Goal: Information Seeking & Learning: Check status

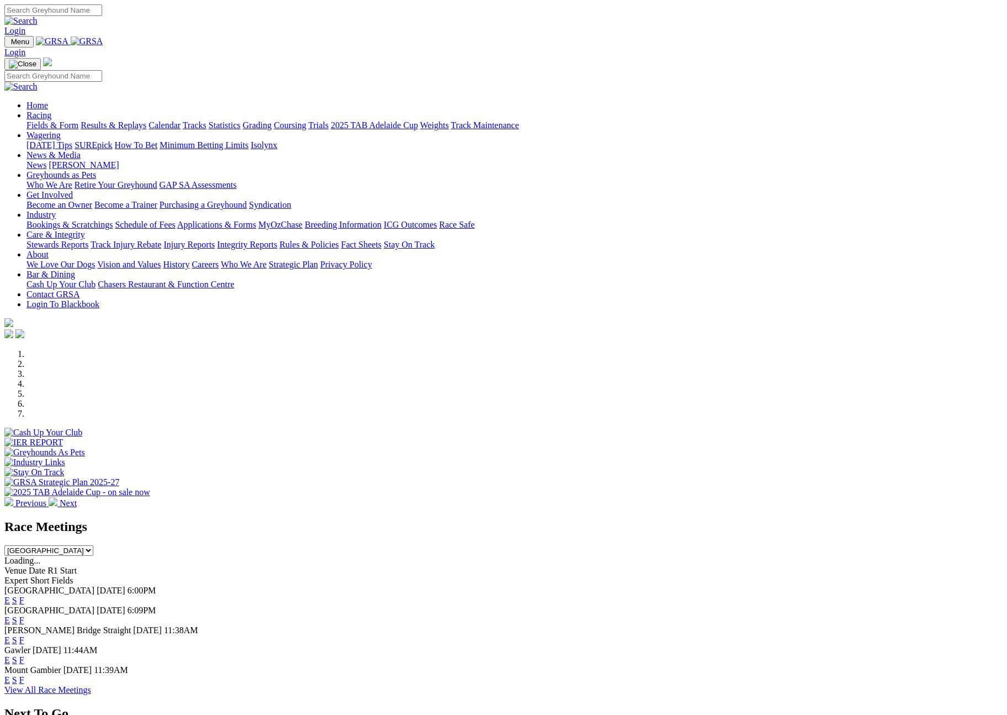
scroll to position [299, 0]
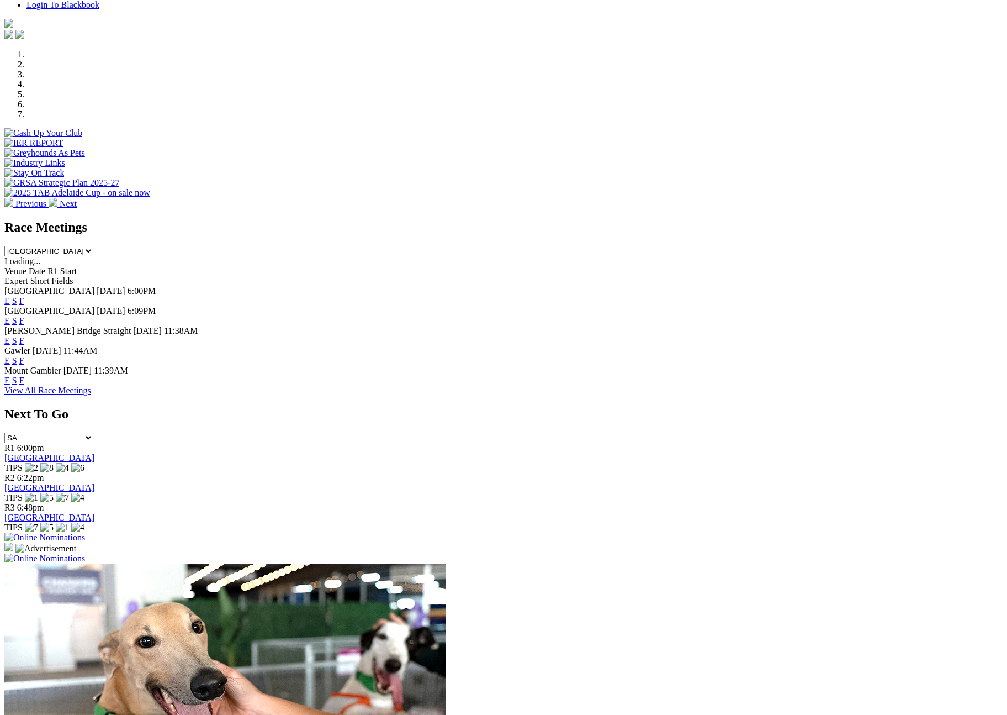
click at [93, 246] on select "South Australia New South Wales Northern Territory Queensland Tasmania Victoria…" at bounding box center [48, 251] width 89 height 10
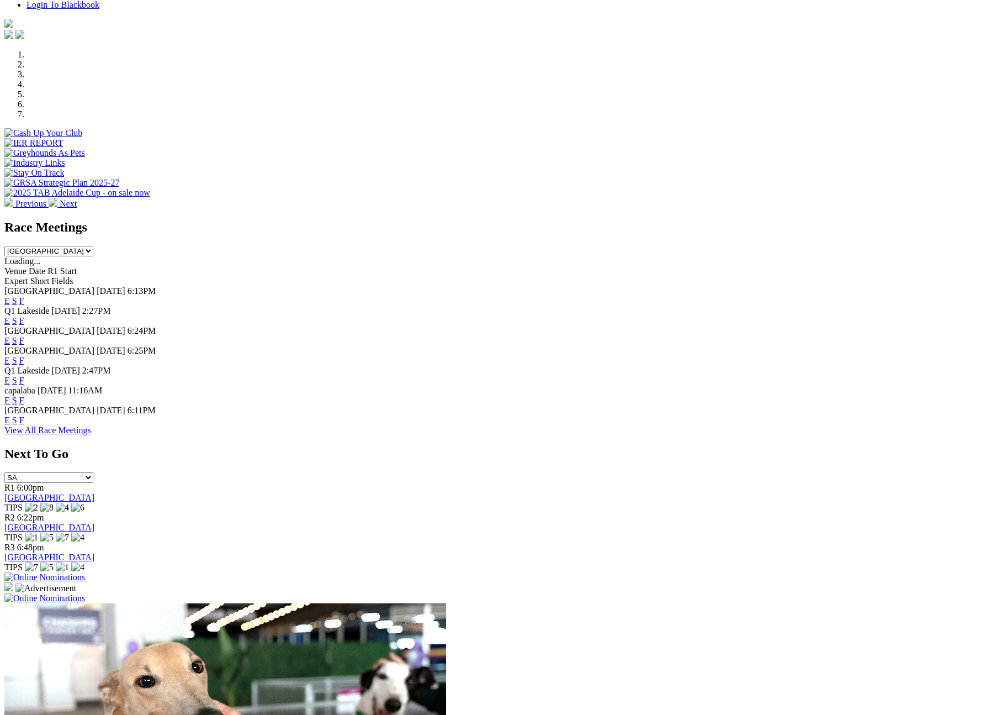
click at [24, 425] on link "F" at bounding box center [21, 419] width 5 height 9
click at [93, 246] on select "South Australia New South Wales Northern Territory Queensland Tasmania Victoria…" at bounding box center [48, 251] width 89 height 10
select select "SA"
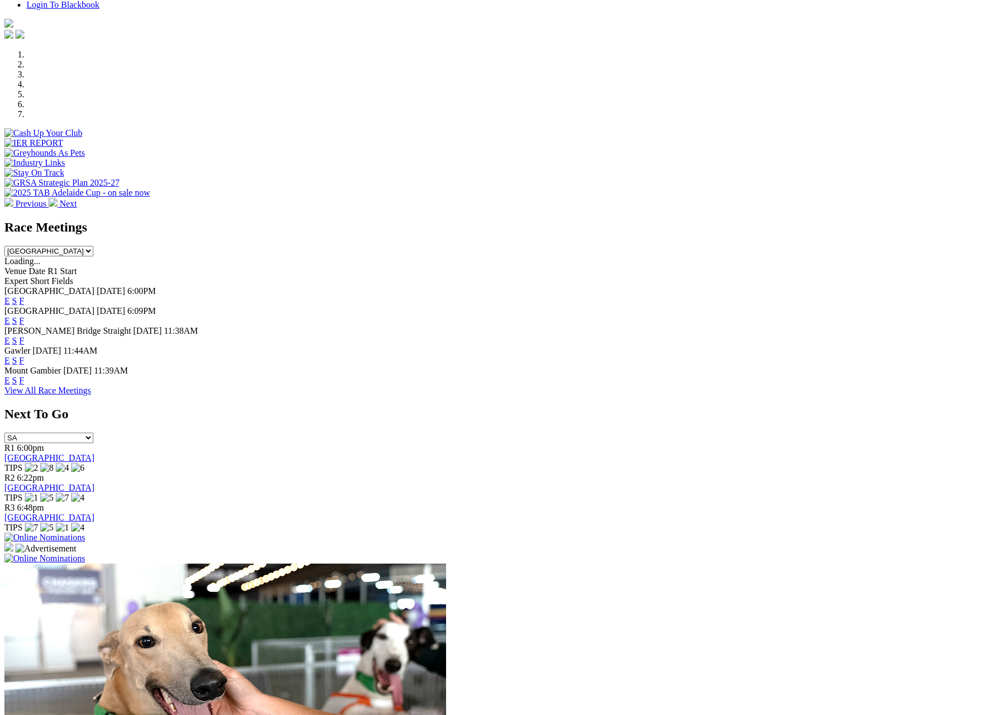
click at [24, 356] on link "F" at bounding box center [21, 360] width 5 height 9
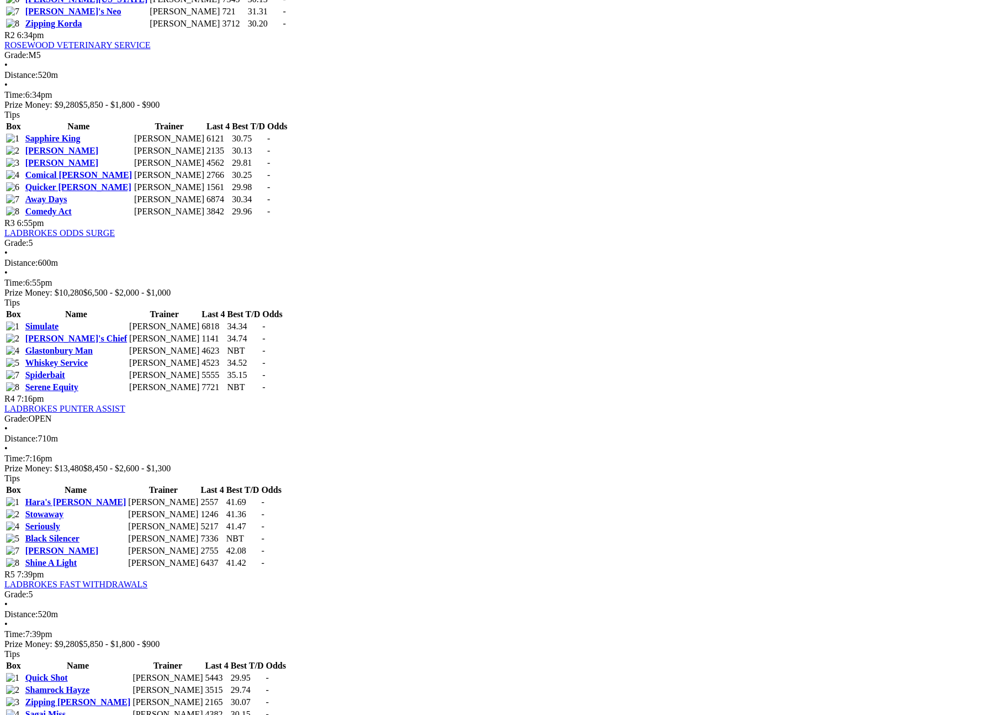
scroll to position [941, 0]
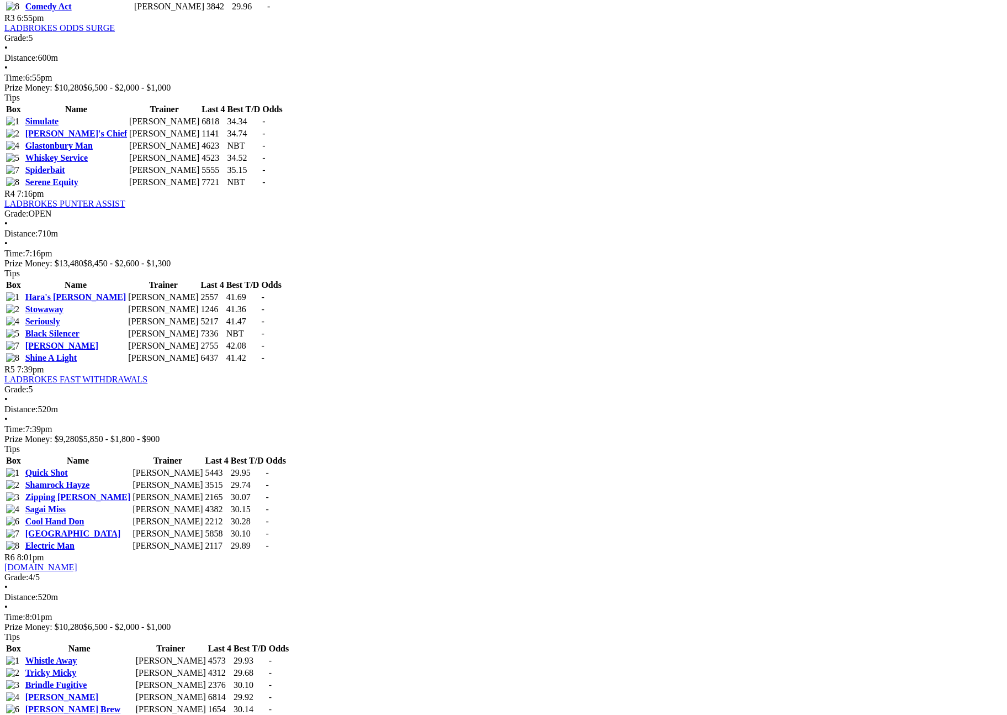
drag, startPoint x: 187, startPoint y: 98, endPoint x: 328, endPoint y: 97, distance: 140.8
copy link "LADBROKES Qld Distance Championship"
